Goal: Navigation & Orientation: Understand site structure

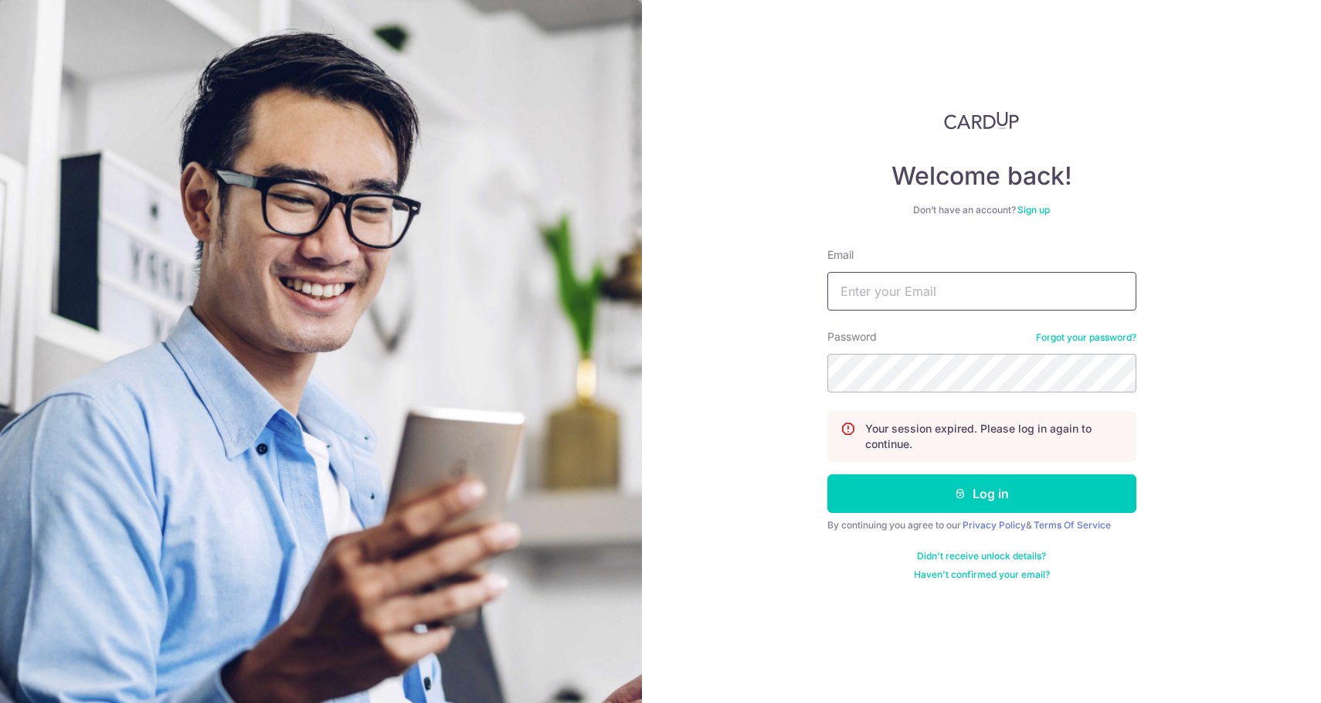
click at [902, 290] on input "Email" at bounding box center [981, 291] width 309 height 39
type input "[EMAIL_ADDRESS][DOMAIN_NAME]"
click at [827, 474] on button "Log in" at bounding box center [981, 493] width 309 height 39
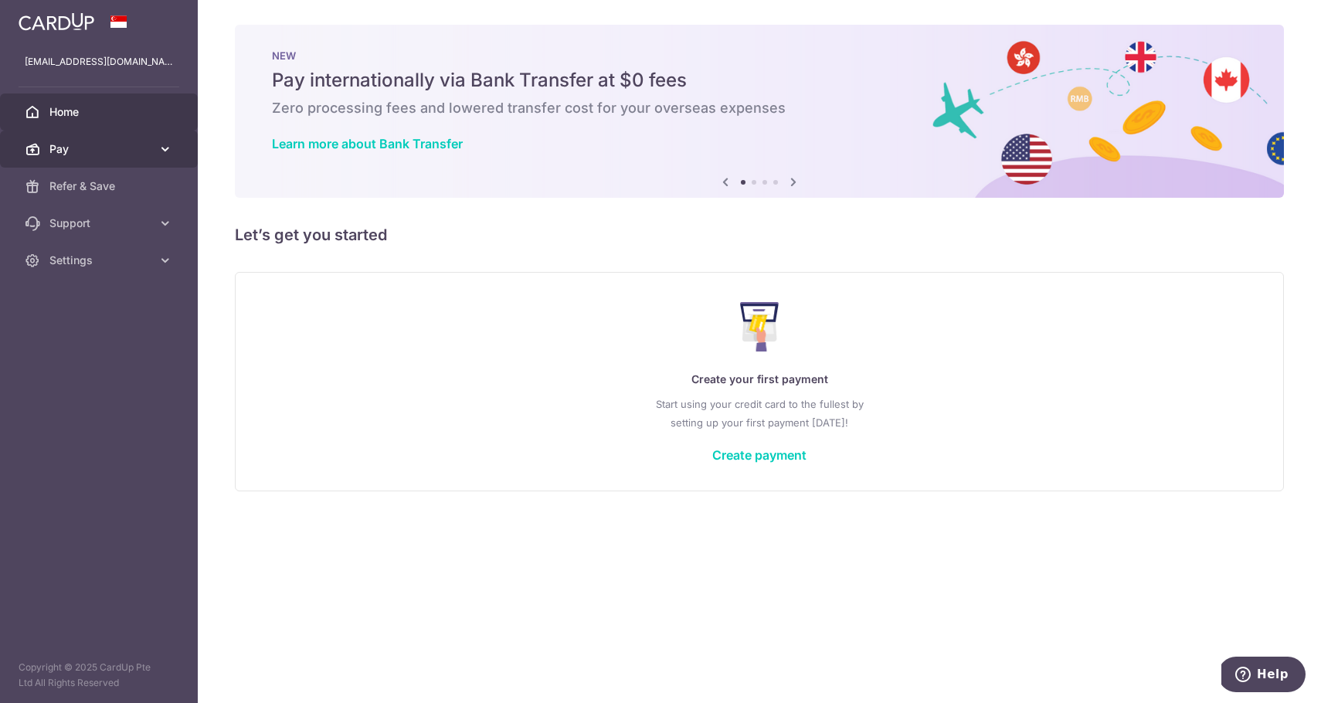
click at [103, 146] on span "Pay" at bounding box center [100, 148] width 102 height 15
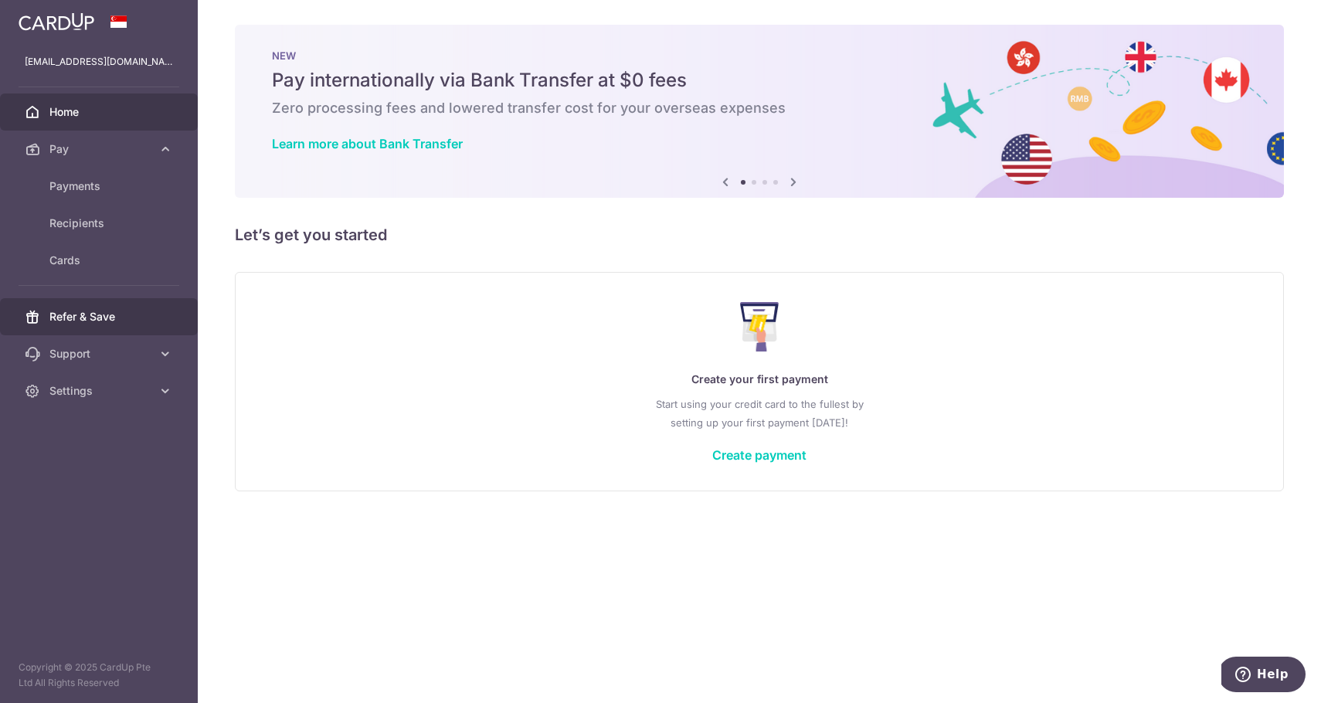
click at [111, 334] on link "Refer & Save" at bounding box center [99, 316] width 198 height 37
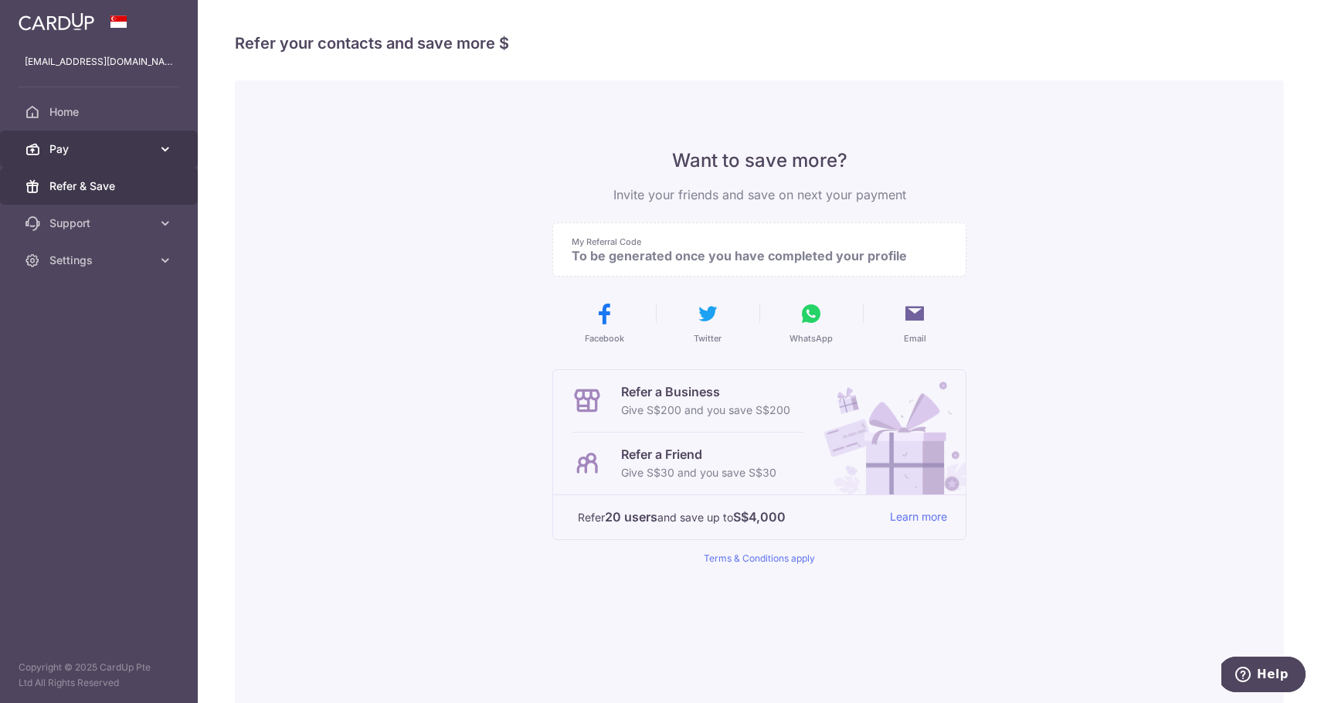
click at [131, 150] on span "Pay" at bounding box center [100, 148] width 102 height 15
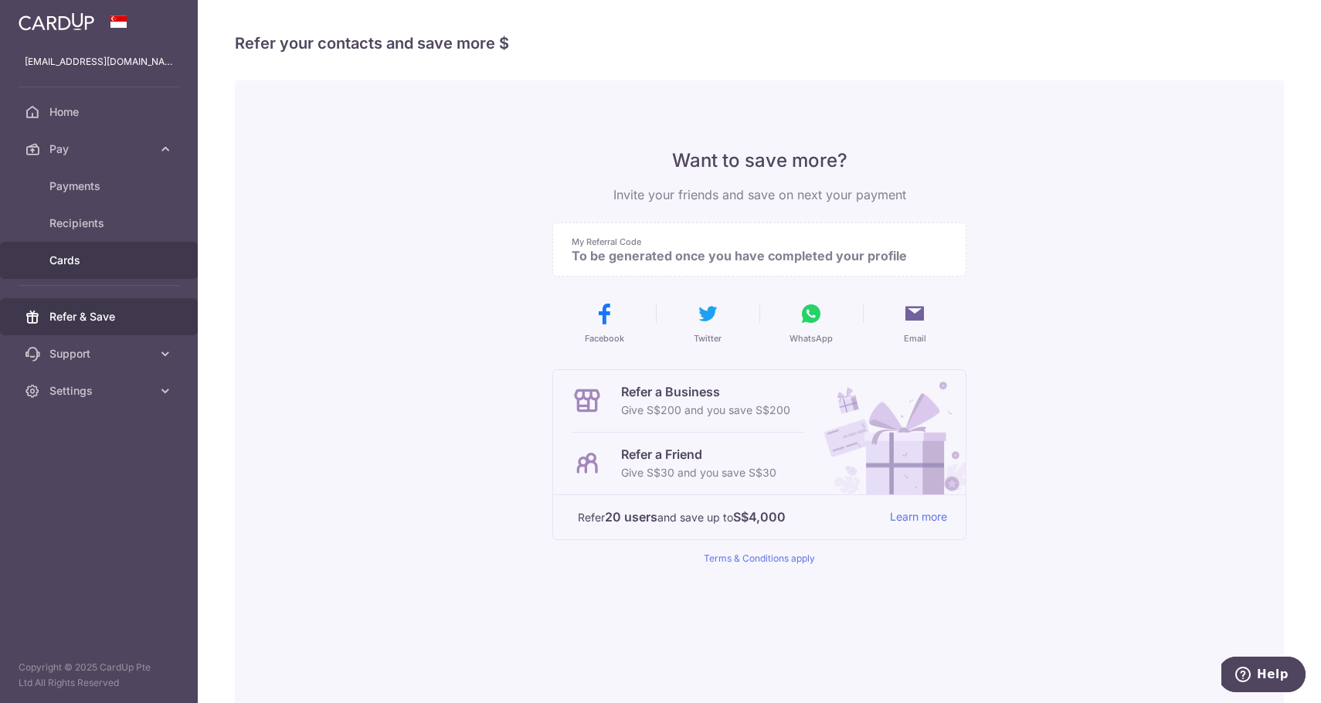
click at [104, 249] on link "Cards" at bounding box center [99, 260] width 198 height 37
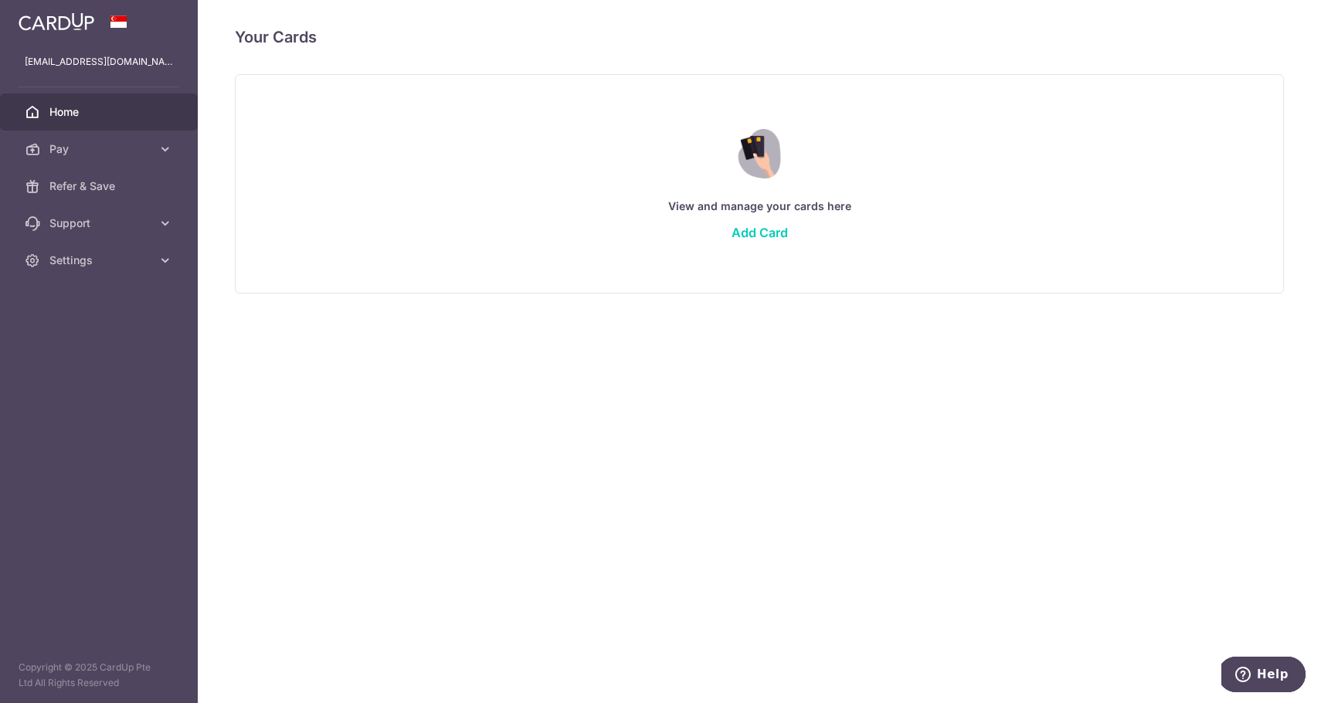
click at [114, 103] on link "Home" at bounding box center [99, 111] width 198 height 37
